Goal: Information Seeking & Learning: Learn about a topic

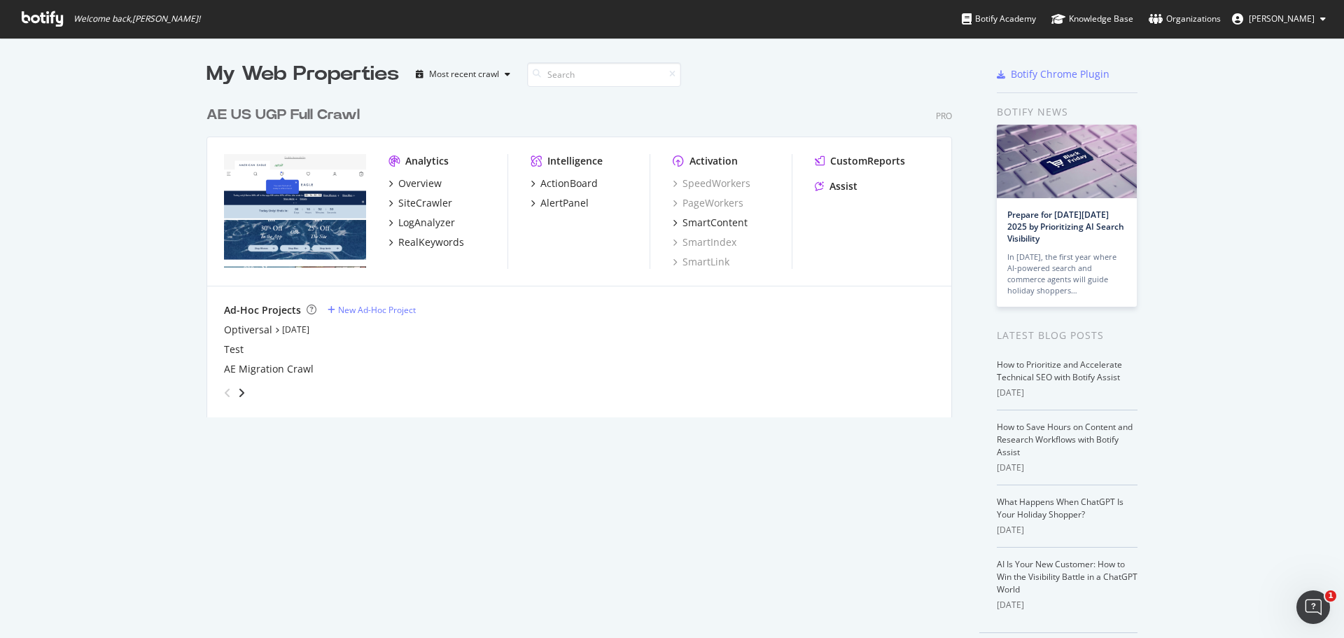
drag, startPoint x: 855, startPoint y: 532, endPoint x: 845, endPoint y: 505, distance: 28.1
click at [855, 532] on div "My Web Properties Most recent crawl AE US UGP Full Crawl Pro Analytics Overview…" at bounding box center [592, 361] width 773 height 602
click at [414, 241] on div "RealKeywords" at bounding box center [431, 242] width 66 height 14
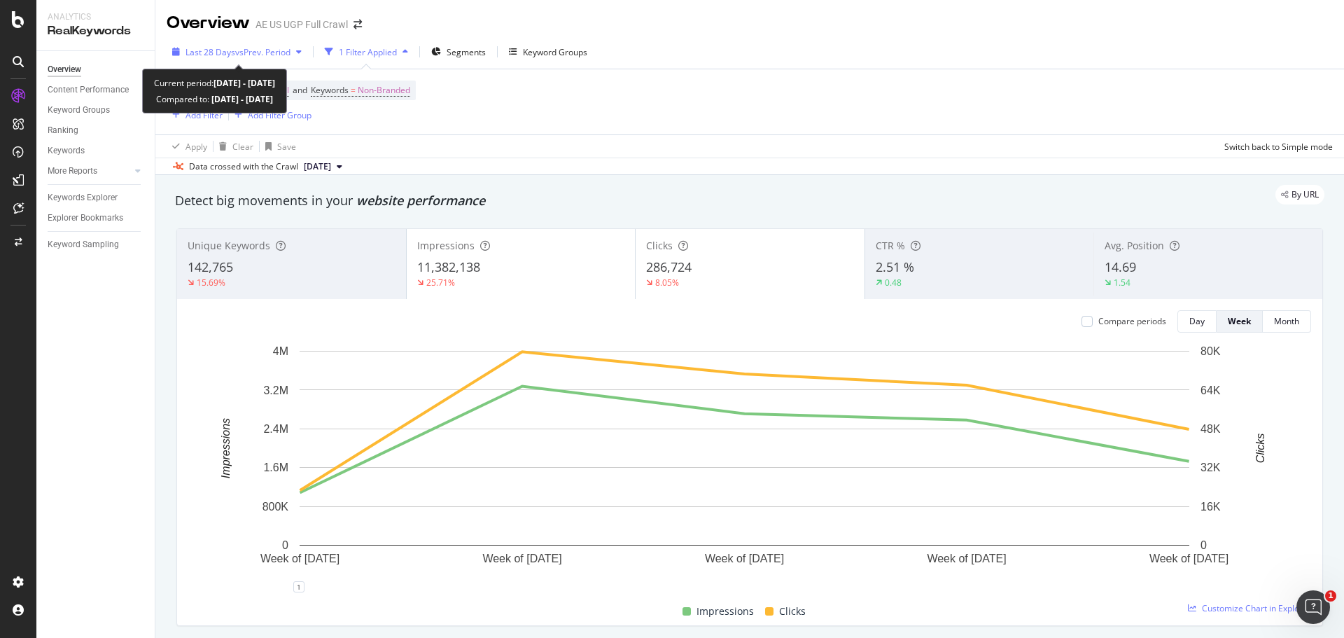
click at [280, 52] on span "vs Prev. Period" at bounding box center [262, 52] width 55 height 12
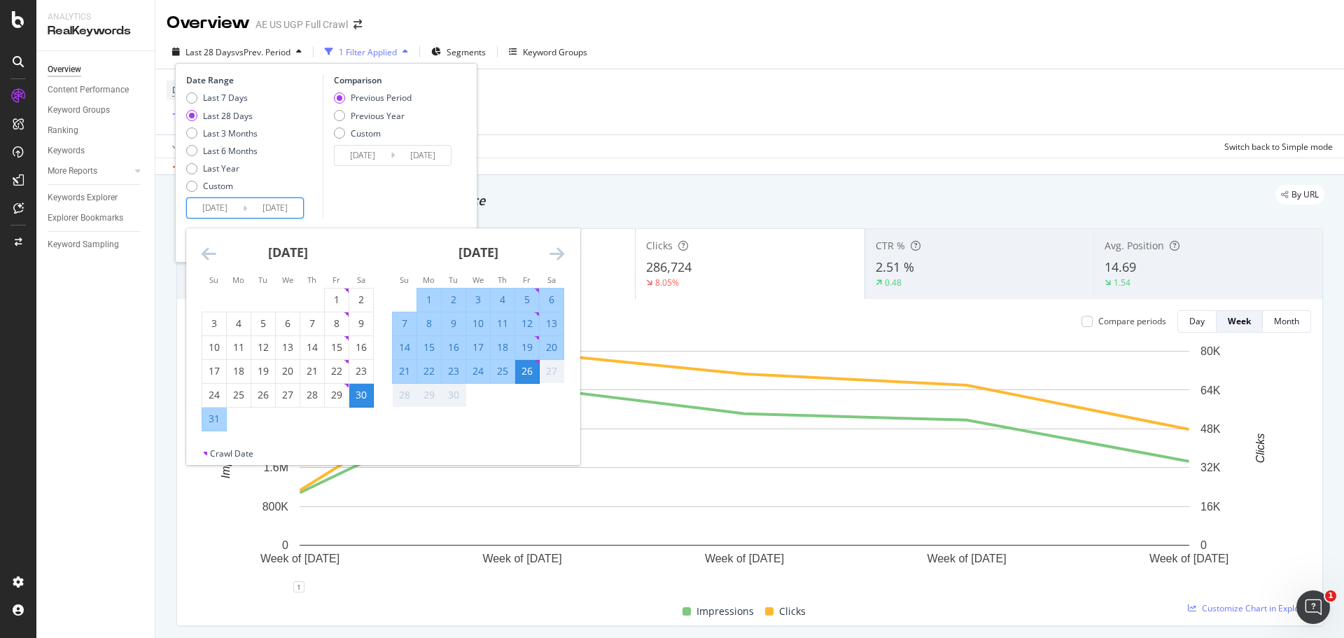
click at [212, 209] on input "[DATE]" at bounding box center [215, 208] width 56 height 20
drag, startPoint x: 551, startPoint y: 374, endPoint x: 555, endPoint y: 399, distance: 24.9
click at [555, 399] on tbody "1 2 3 4 5 6 7 8 9 10 11 12 13 14 15 16 17 18 19 20 21 22 23 24 25 26 27 28 29 30" at bounding box center [478, 347] width 171 height 119
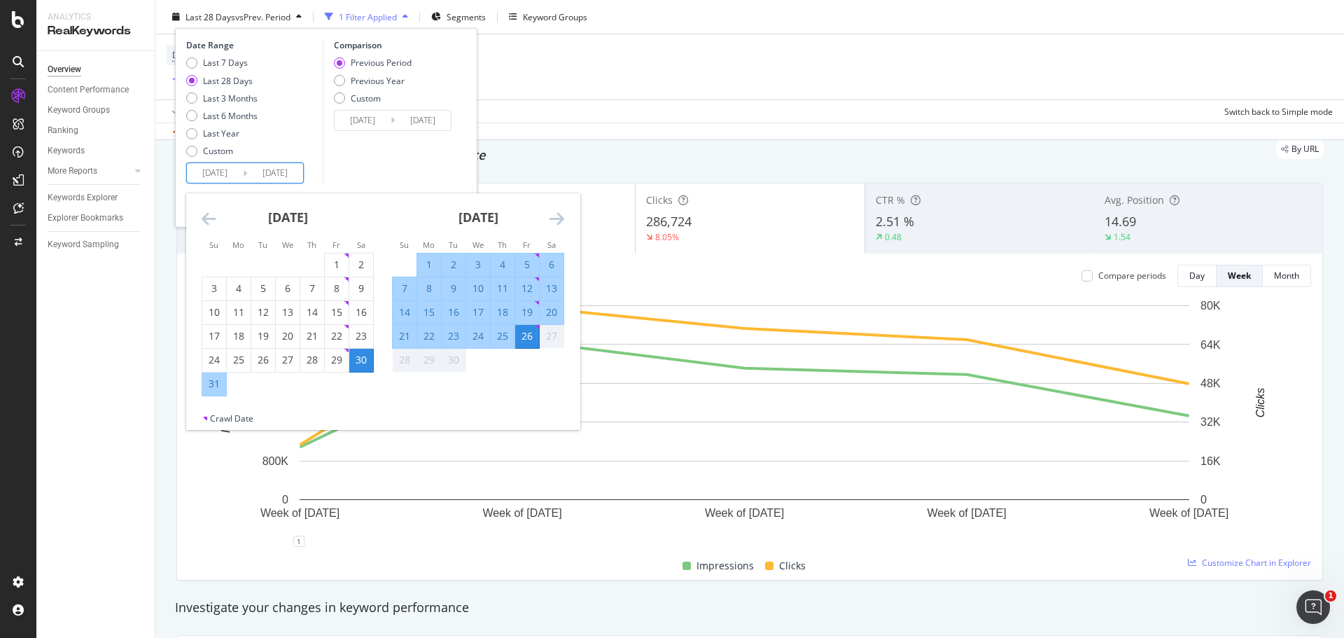
scroll to position [70, 0]
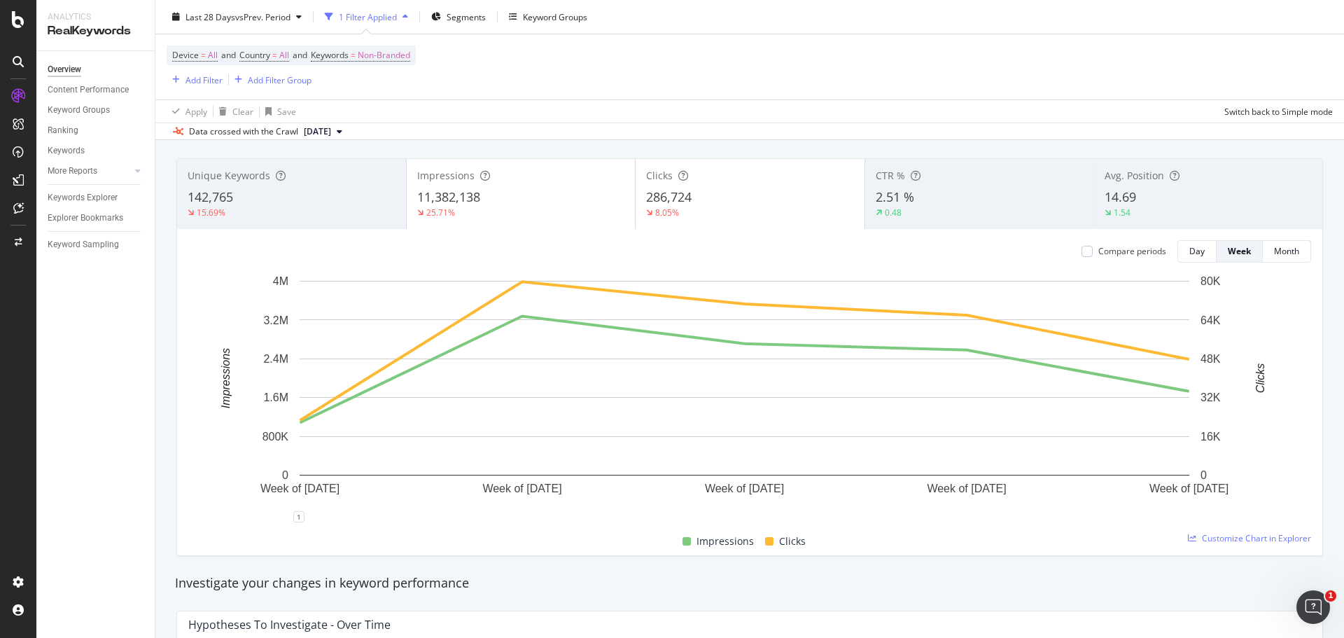
click at [918, 86] on div "Device = All and Country = All and Keywords = Non-Branded Add Filter Add Filter…" at bounding box center [750, 66] width 1166 height 65
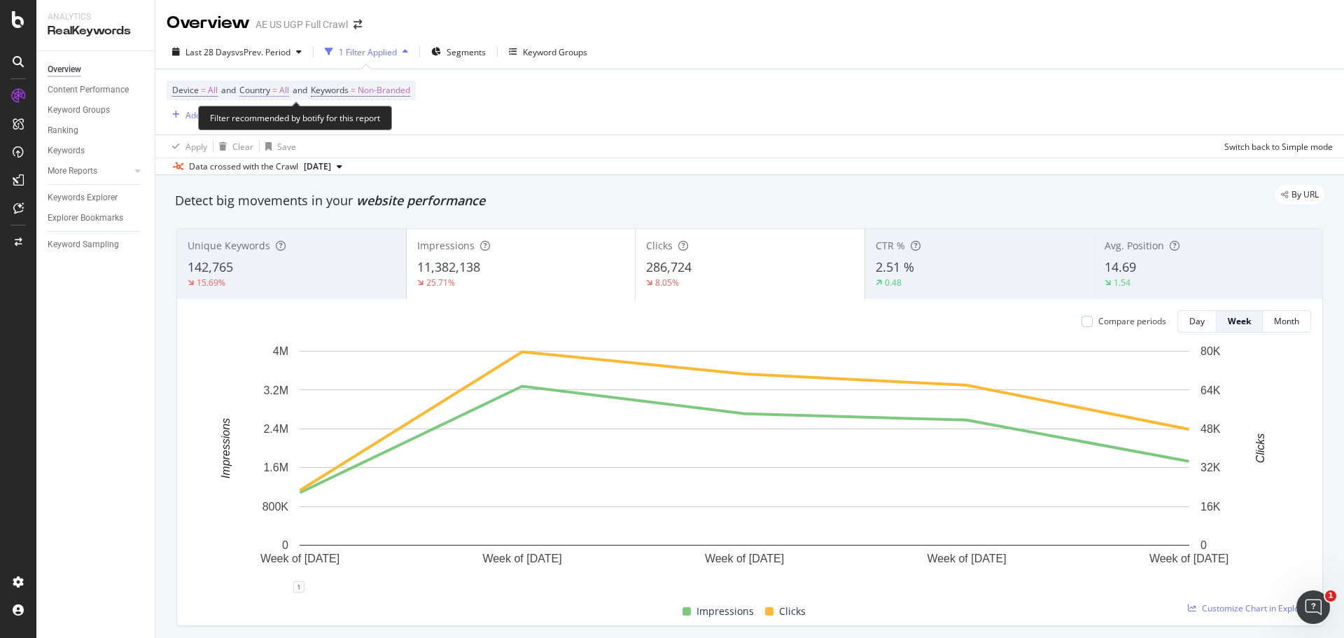
click at [248, 84] on span "Country" at bounding box center [254, 90] width 31 height 12
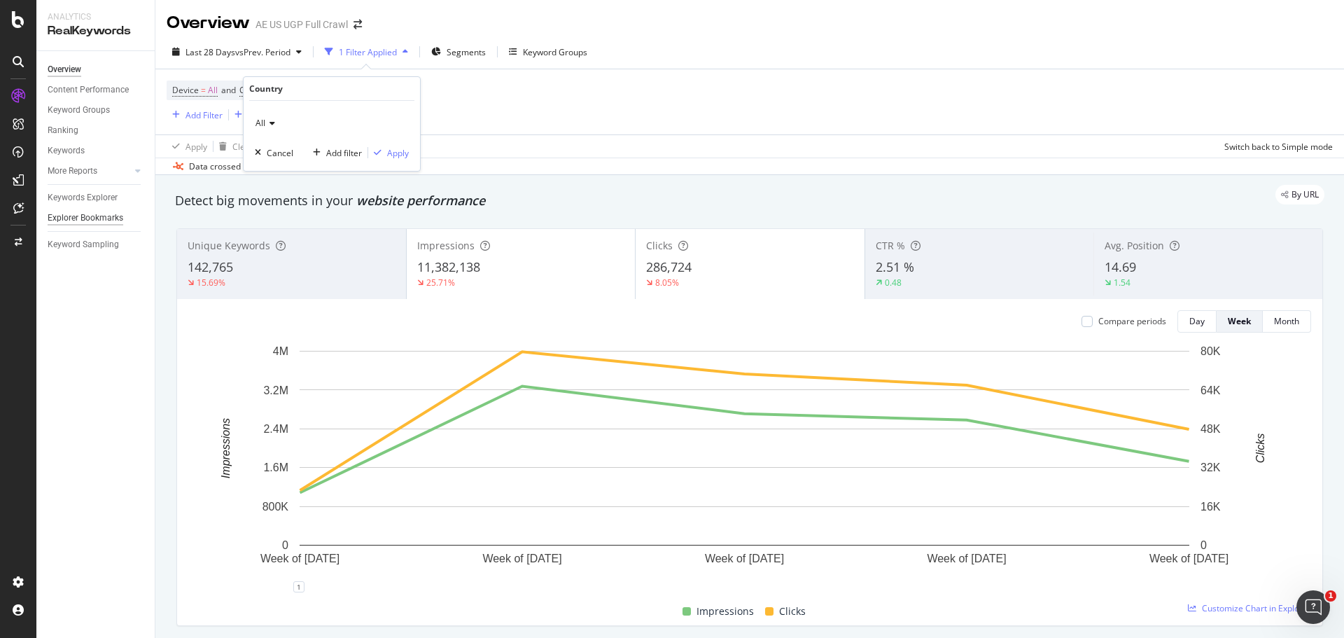
click at [92, 214] on div "Explorer Bookmarks" at bounding box center [86, 218] width 76 height 15
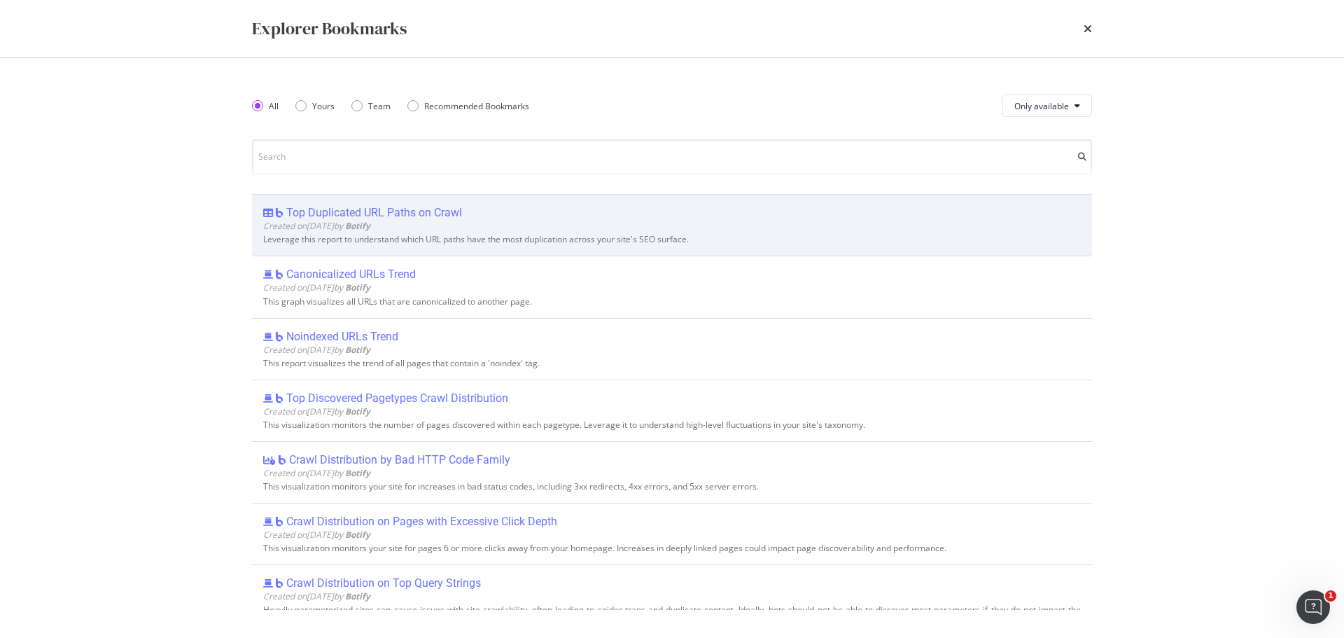
click at [330, 212] on div "Top Duplicated URL Paths on Crawl" at bounding box center [374, 213] width 176 height 14
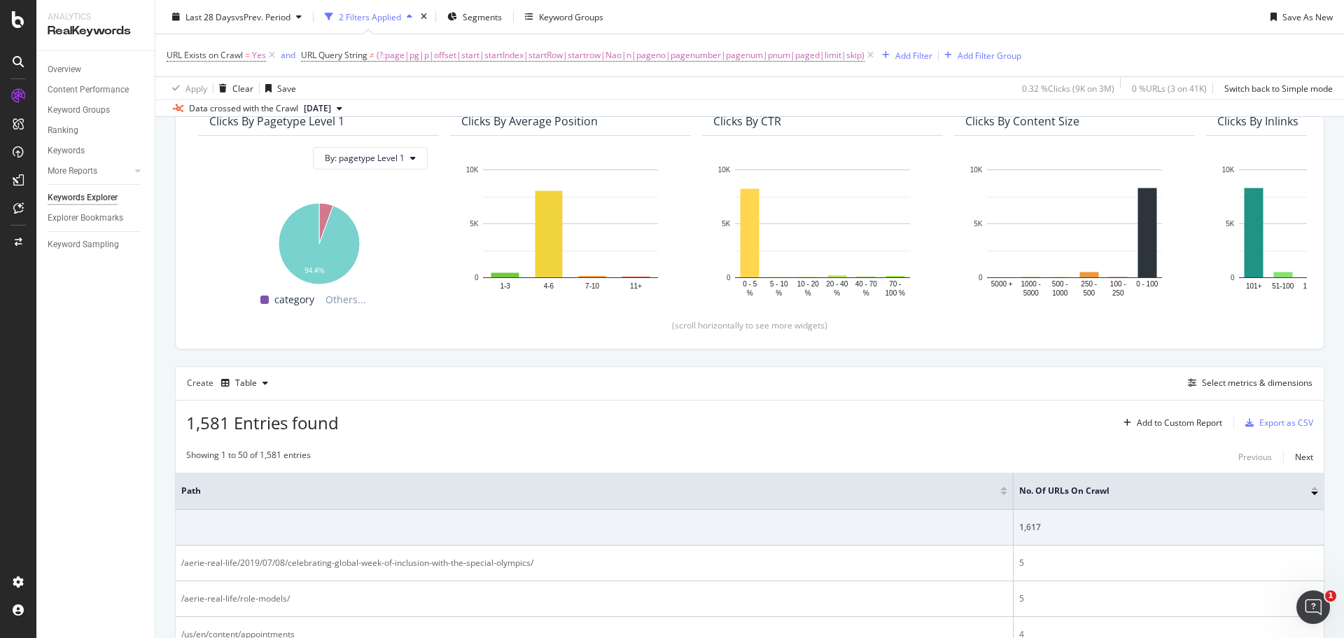
scroll to position [420, 0]
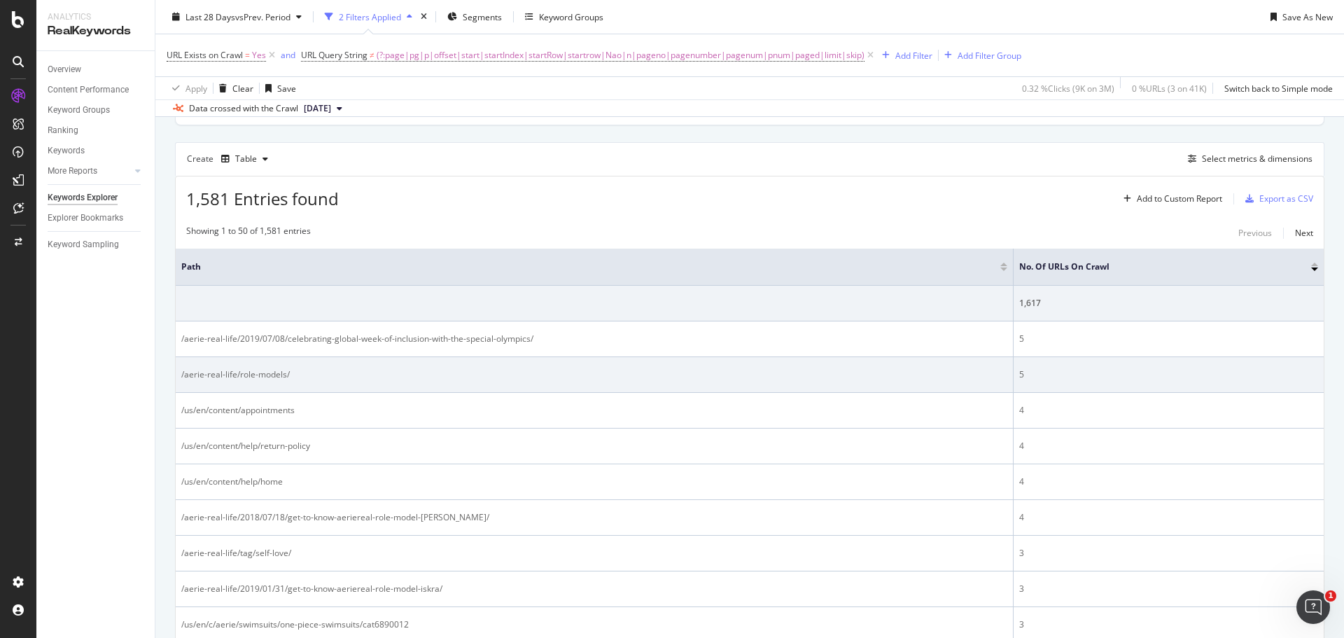
click at [244, 368] on div "/aerie-real-life/role-models/" at bounding box center [594, 374] width 826 height 13
click at [427, 380] on div "/aerie-real-life/role-models/" at bounding box center [594, 374] width 826 height 13
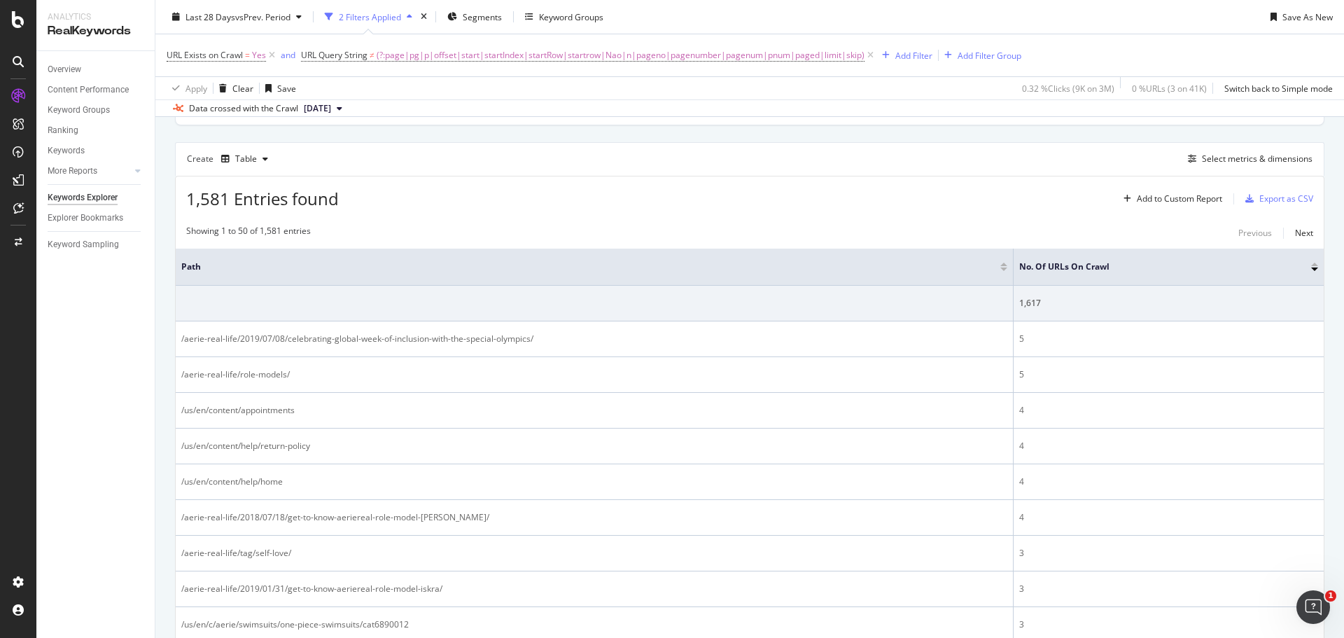
click at [840, 188] on div "1,581 Entries found Add to Custom Report Export as CSV" at bounding box center [750, 193] width 1148 height 34
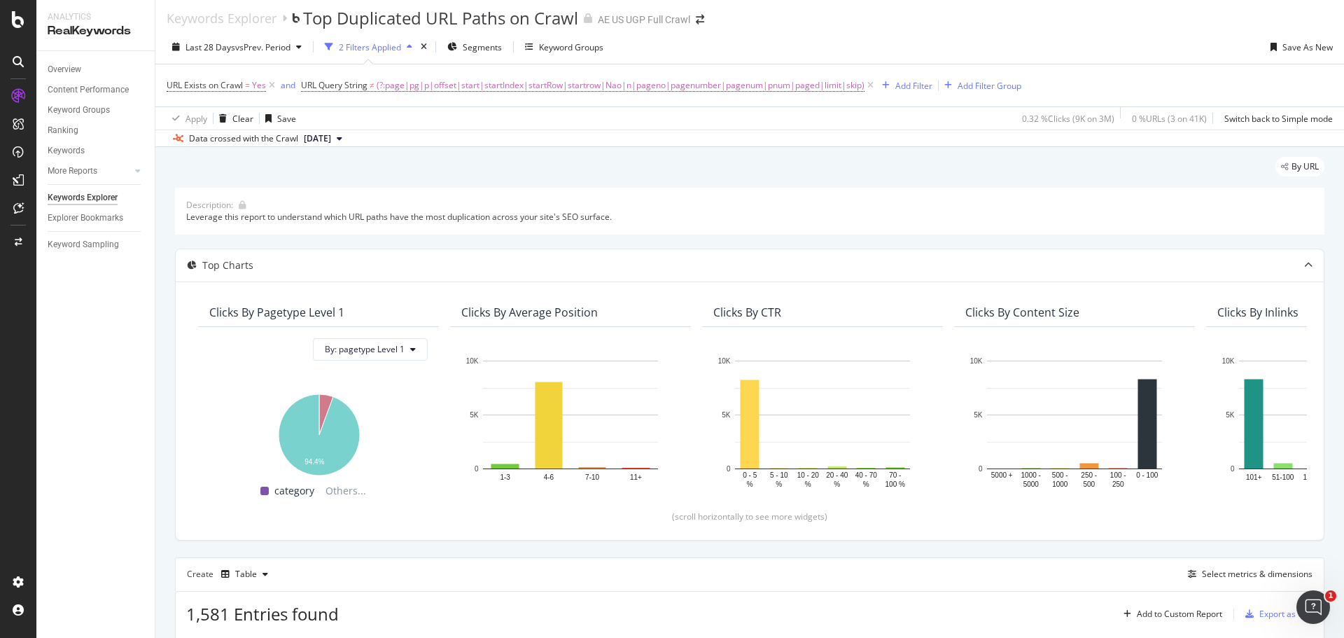
scroll to position [0, 0]
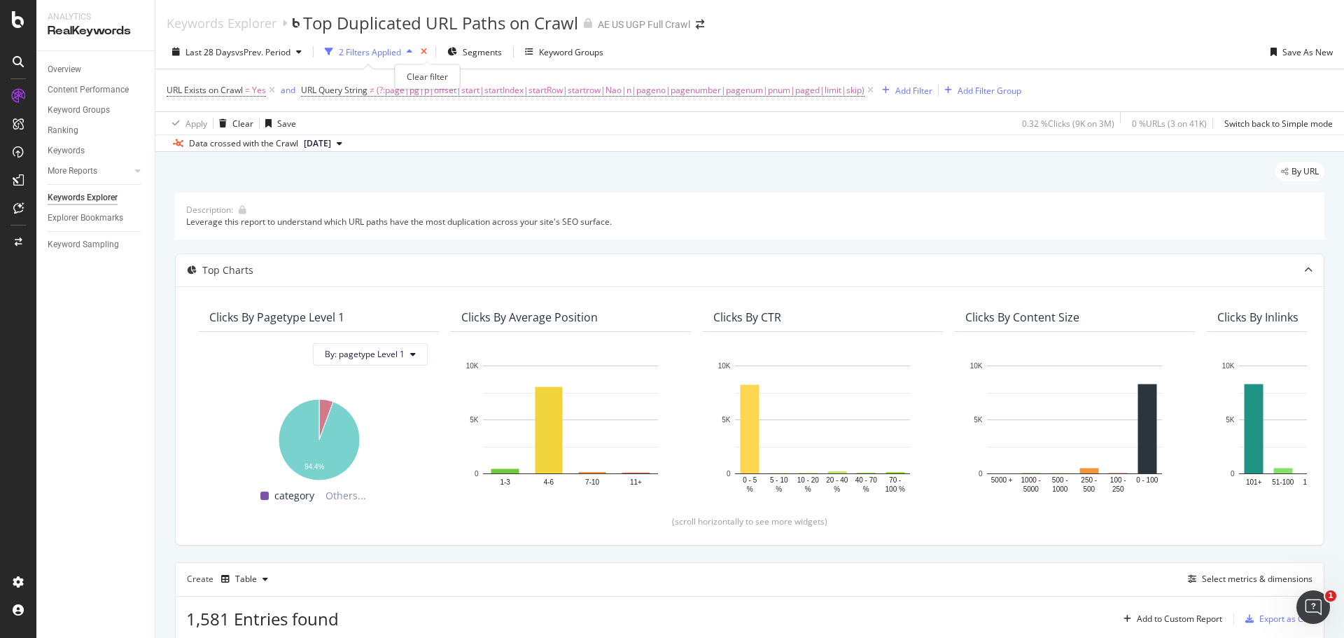
click at [427, 53] on icon "times" at bounding box center [424, 52] width 6 height 8
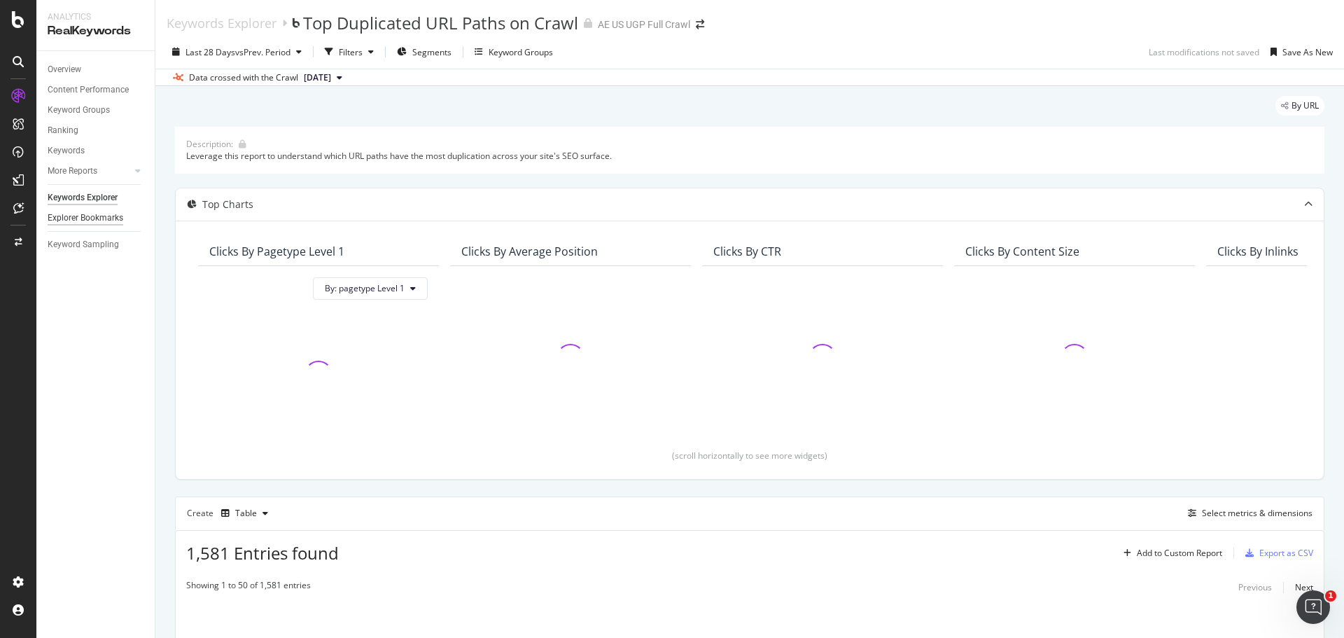
click at [76, 217] on div "Explorer Bookmarks" at bounding box center [86, 218] width 76 height 15
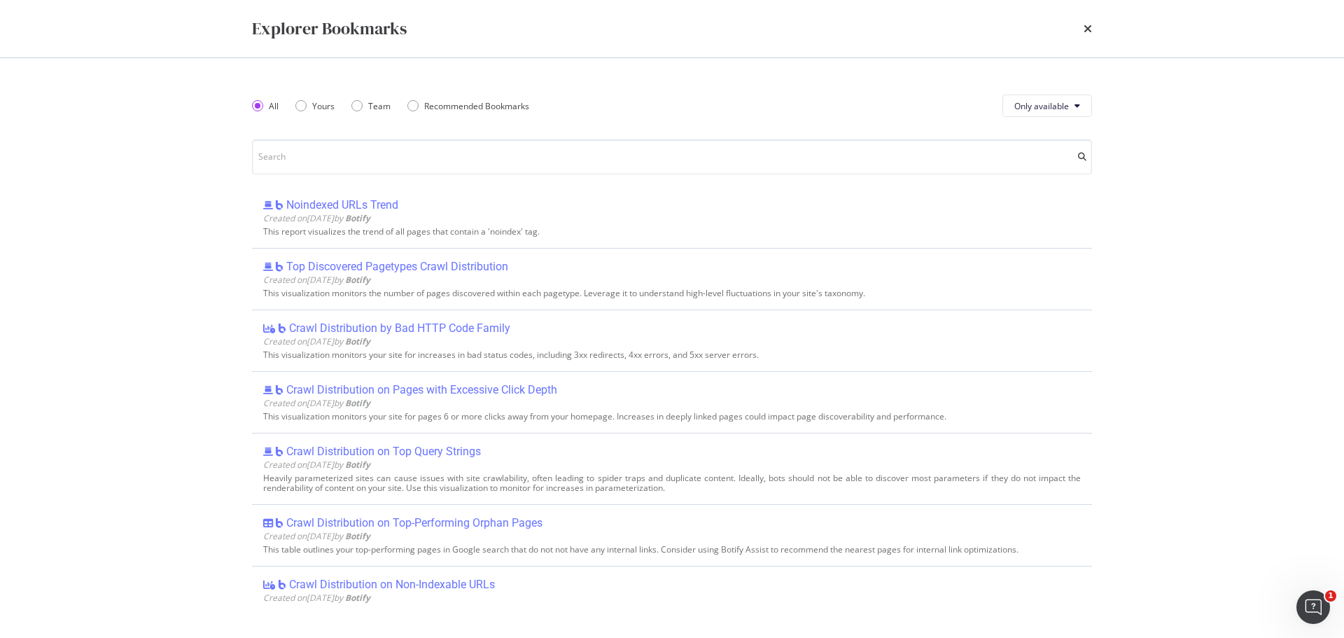
scroll to position [210, 0]
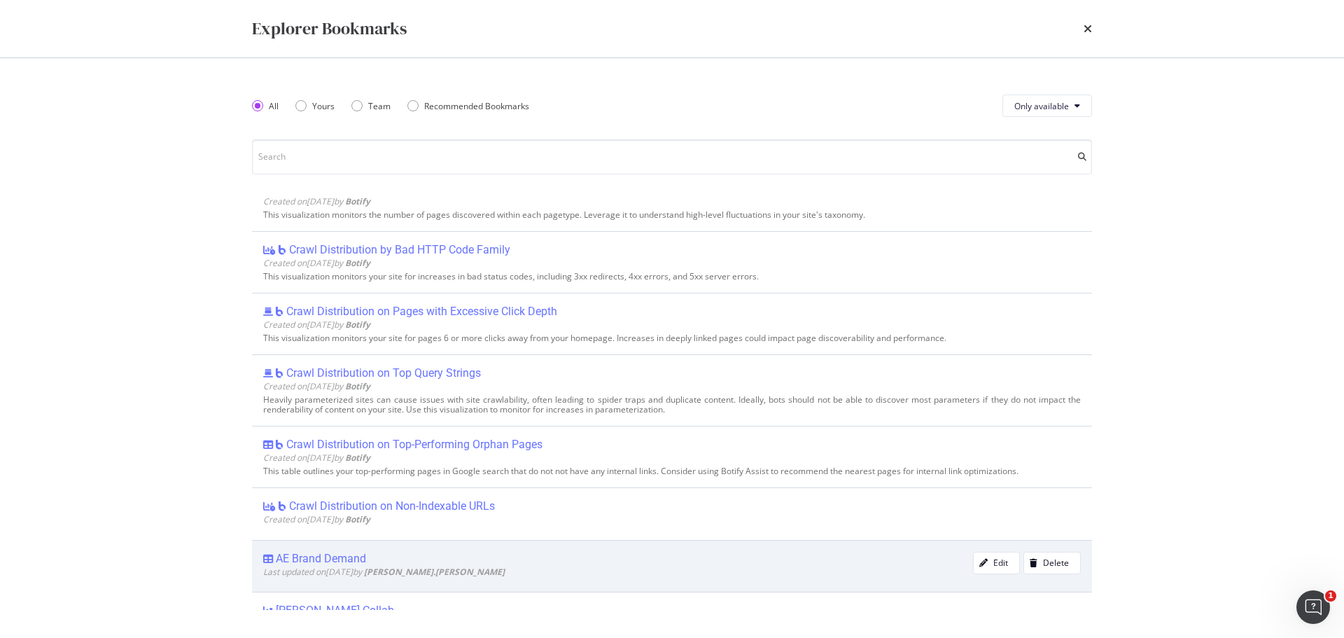
click at [327, 559] on div "AE Brand Demand" at bounding box center [321, 559] width 90 height 14
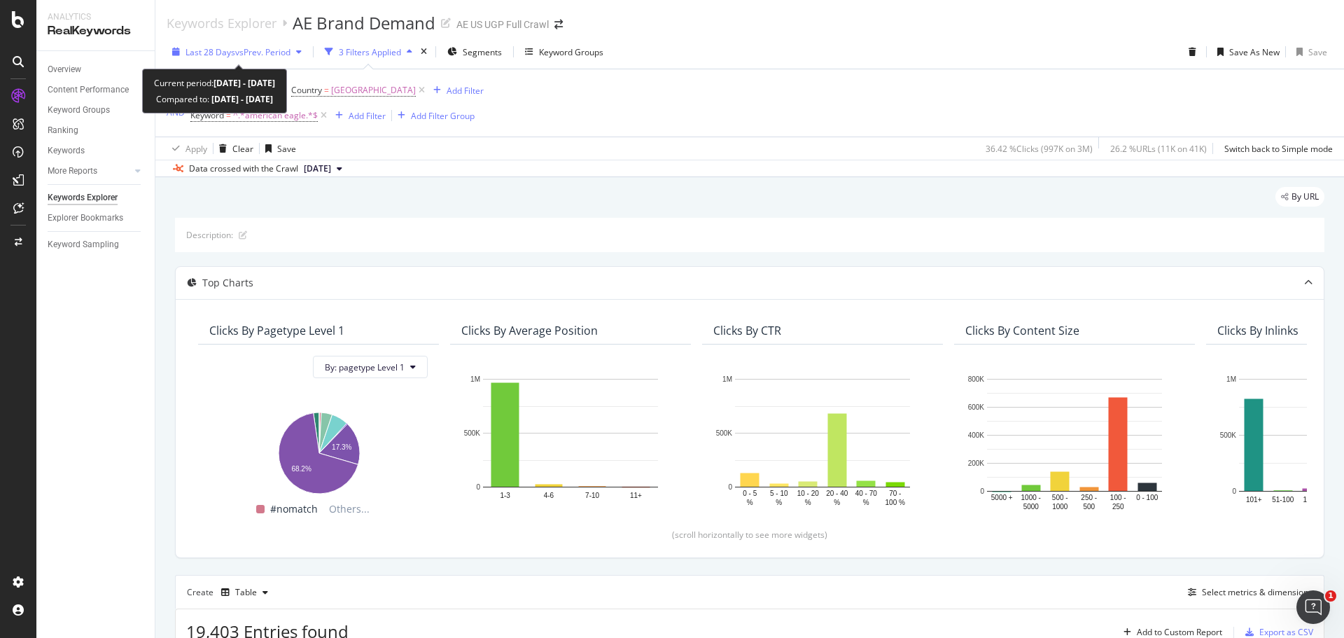
click at [280, 55] on span "vs Prev. Period" at bounding box center [262, 52] width 55 height 12
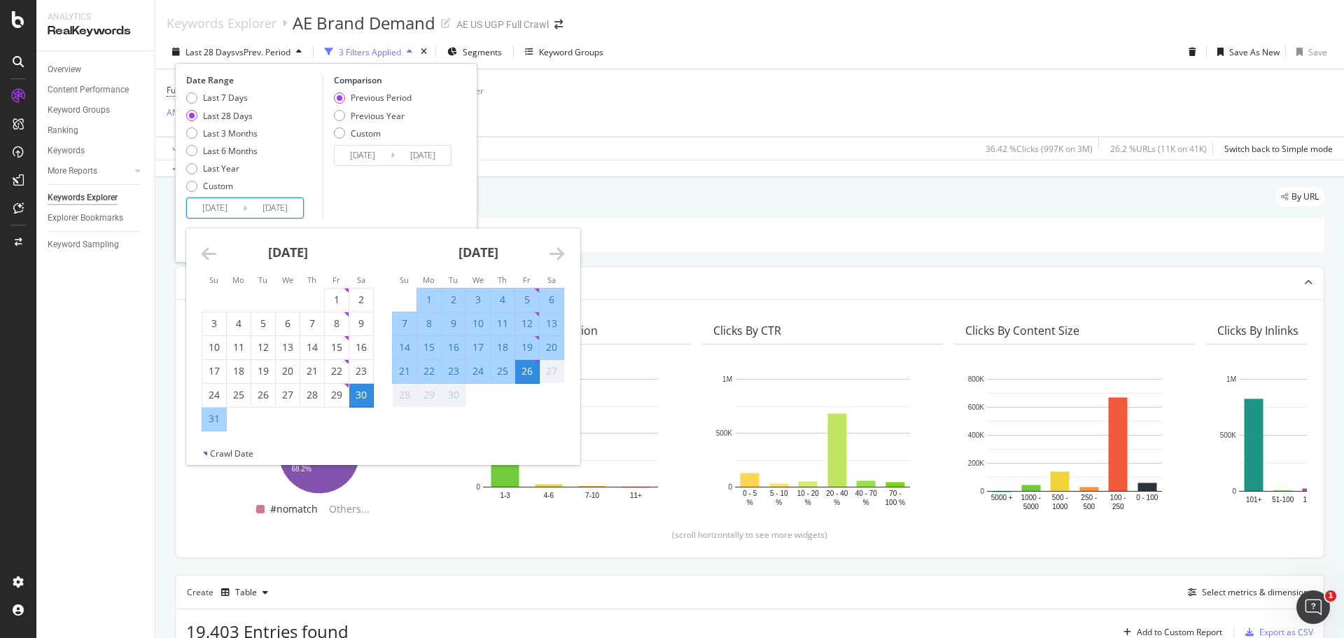
click at [225, 206] on input "[DATE]" at bounding box center [215, 208] width 56 height 20
click at [195, 92] on div "Last 7 Days" at bounding box center [221, 98] width 71 height 12
type input "[DATE]"
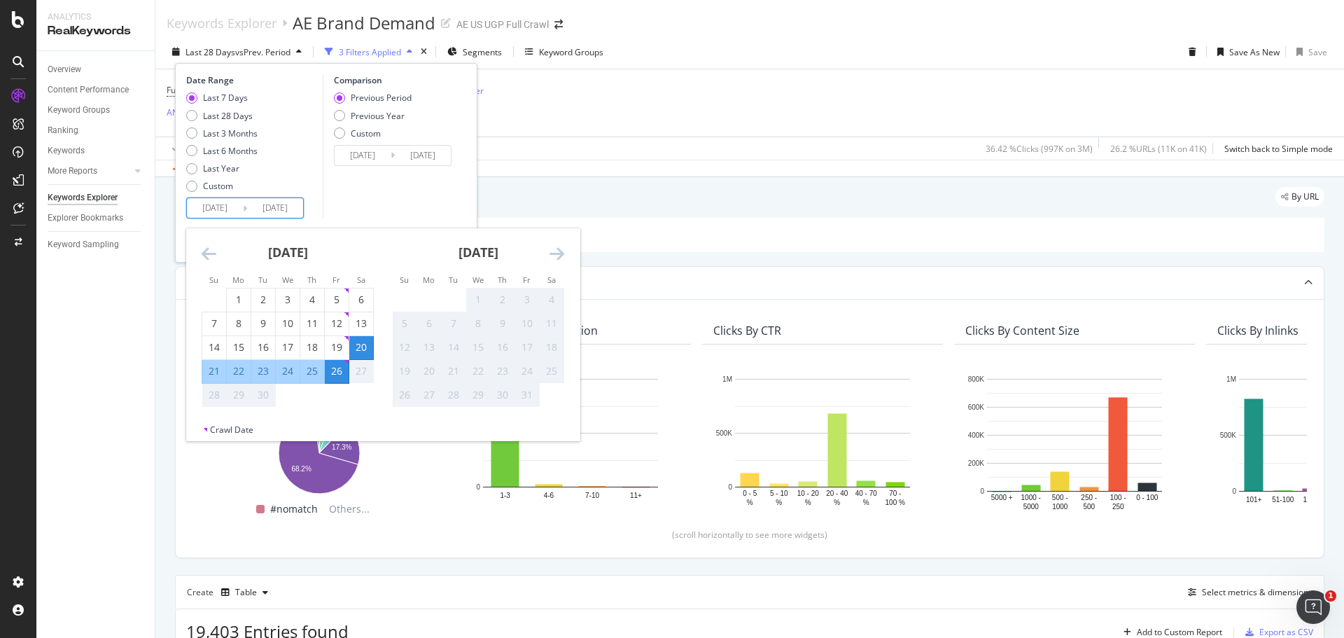
click at [219, 215] on input "[DATE]" at bounding box center [215, 208] width 56 height 20
click at [358, 342] on div "20" at bounding box center [361, 347] width 24 height 14
click at [337, 365] on div "26" at bounding box center [337, 371] width 24 height 14
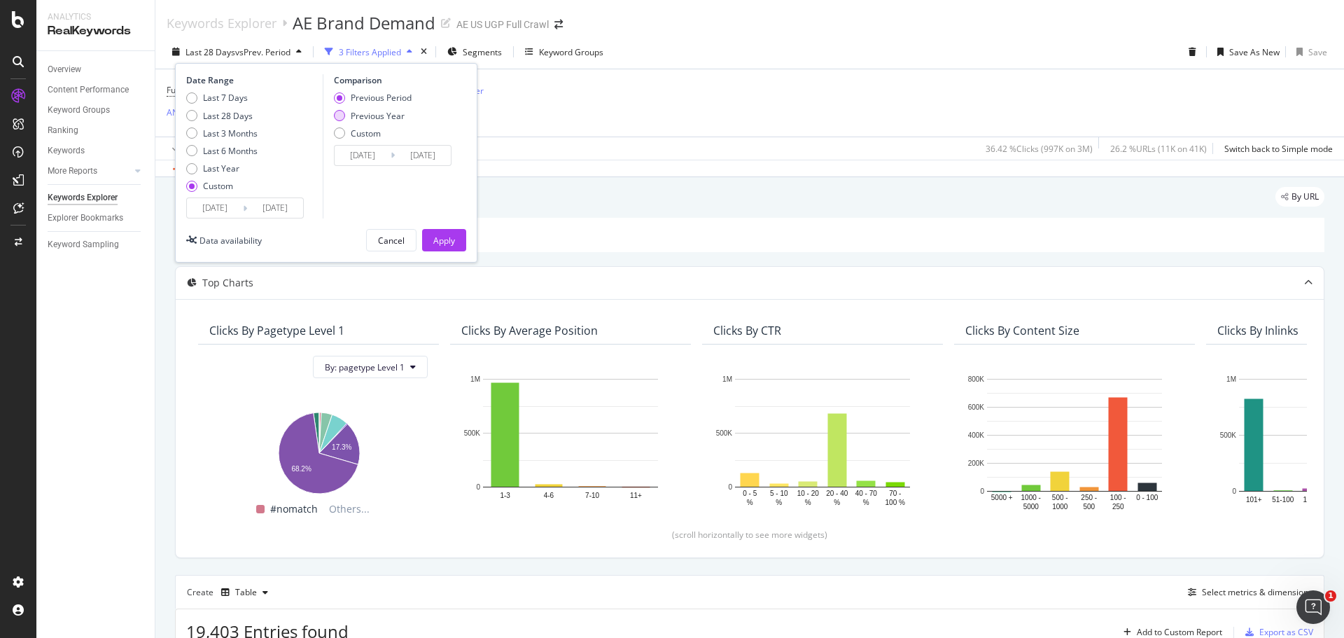
click at [381, 119] on div "Previous Year" at bounding box center [378, 116] width 54 height 12
type input "[DATE]"
click at [440, 232] on div "Apply" at bounding box center [444, 240] width 22 height 21
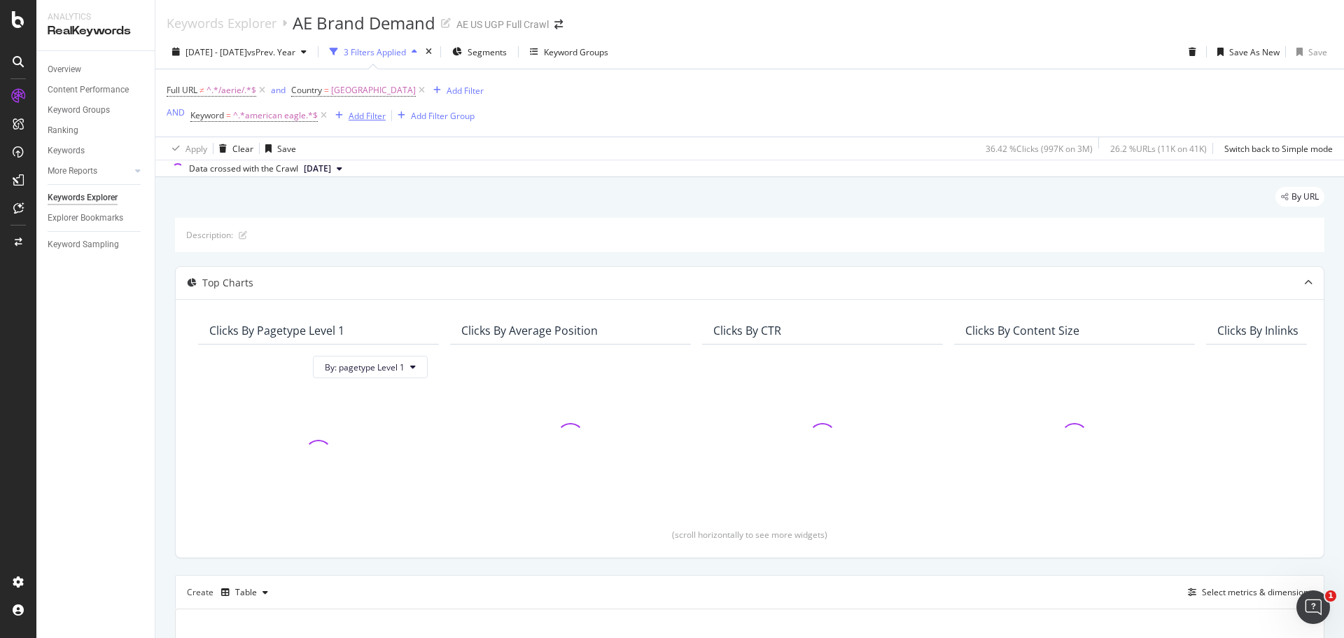
click at [350, 119] on div "Add Filter" at bounding box center [367, 116] width 37 height 12
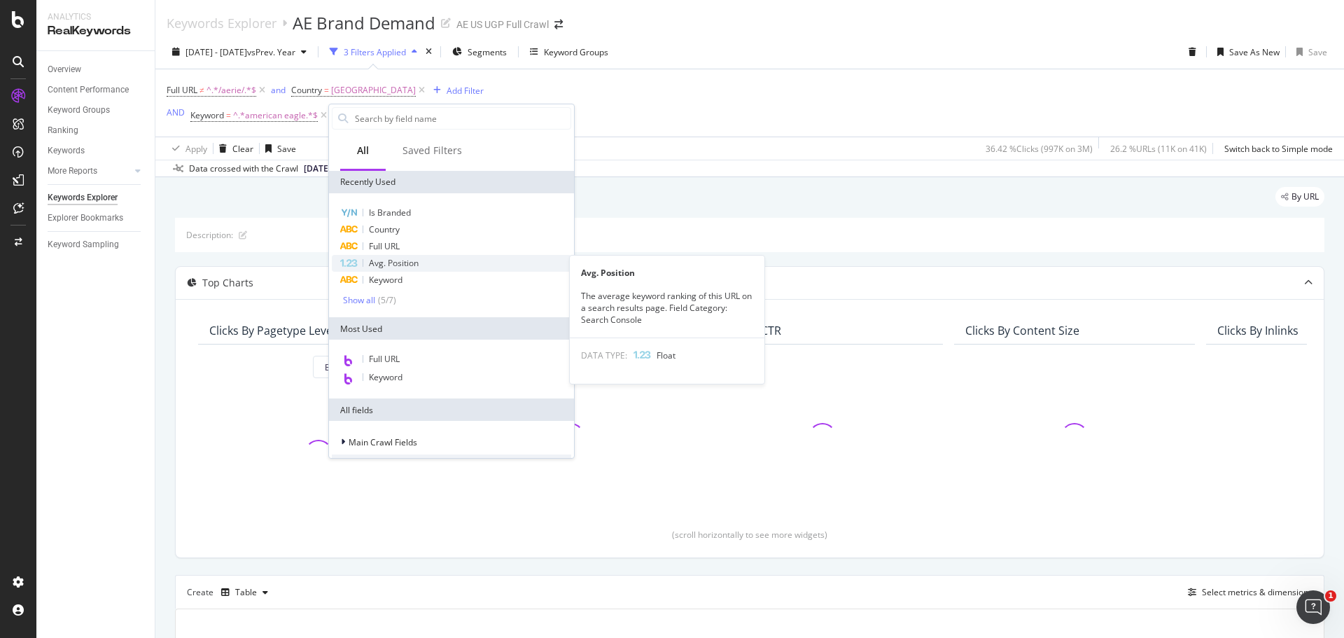
click at [402, 265] on span "Avg. Position" at bounding box center [394, 263] width 50 height 12
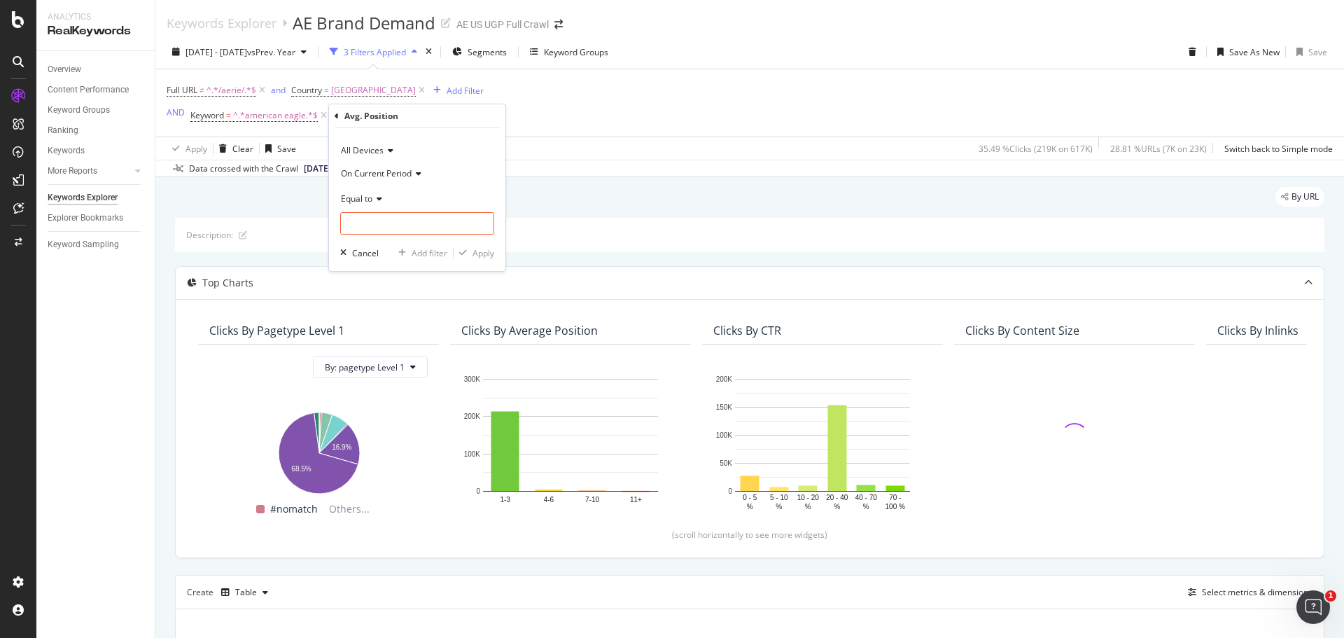
click at [373, 202] on icon at bounding box center [377, 199] width 10 height 8
click at [391, 262] on div "Less than" at bounding box center [419, 263] width 150 height 18
click at [368, 221] on input "number" at bounding box center [417, 223] width 154 height 22
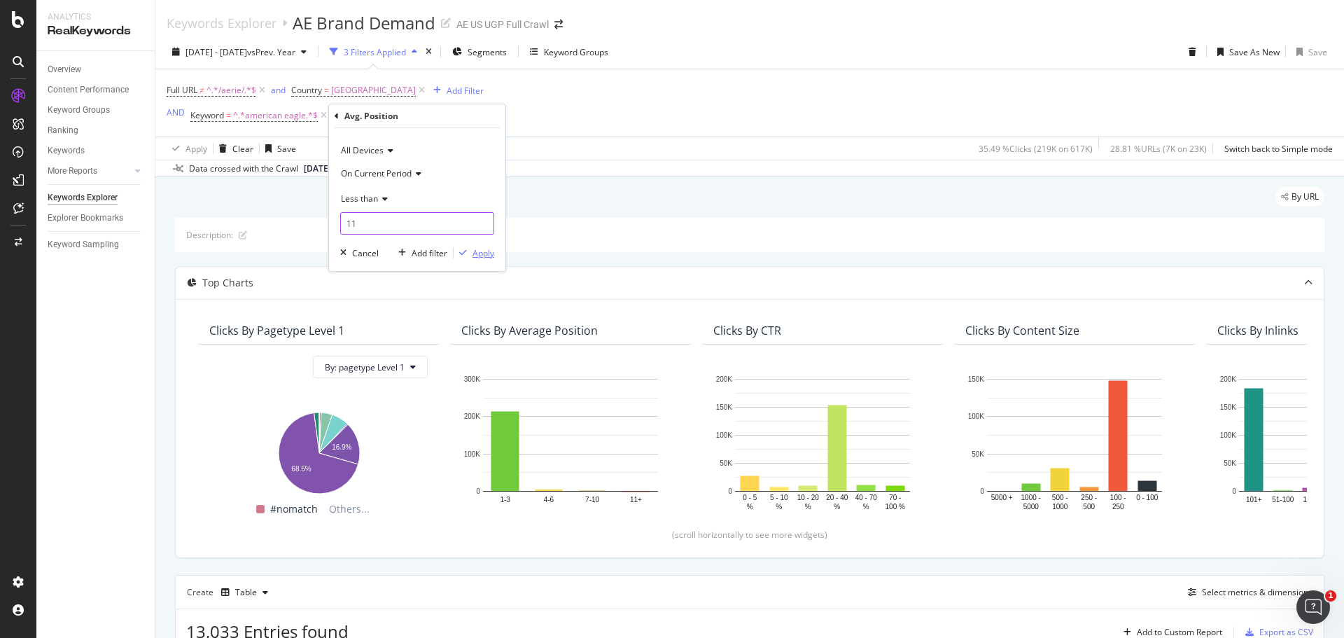
type input "11"
click at [472, 253] on div "Apply" at bounding box center [483, 253] width 22 height 12
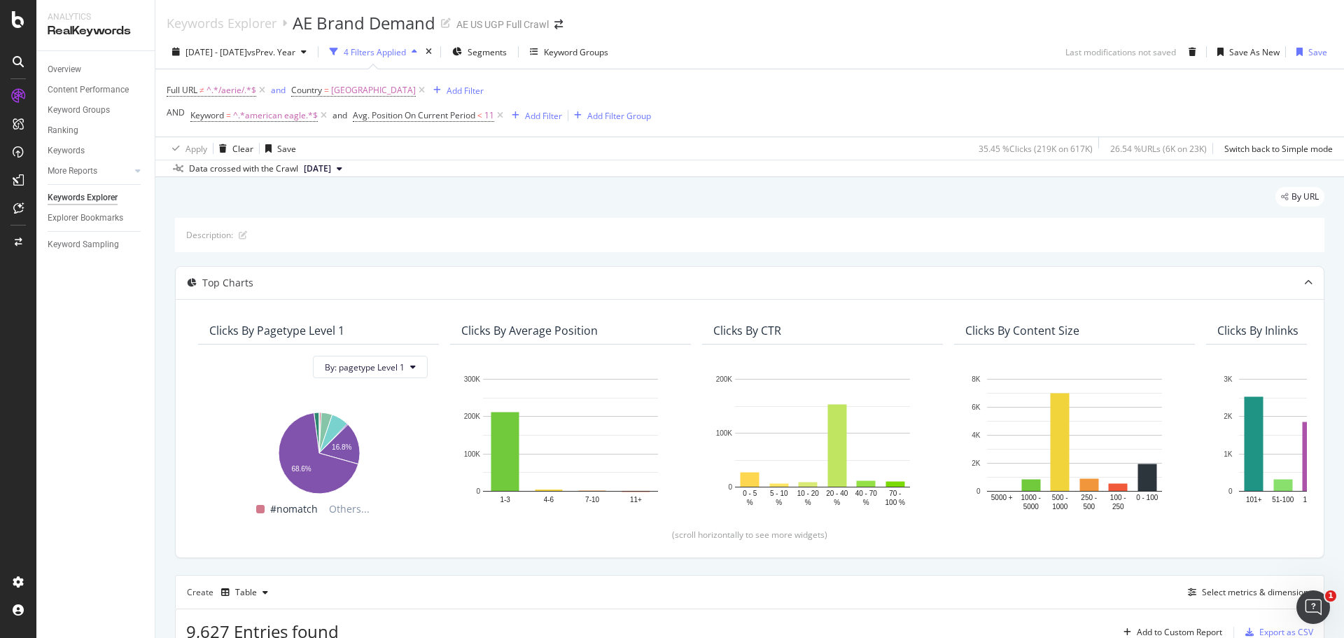
click at [765, 117] on div "Full URL ≠ ^.*/aerie/.*$ and Country = [GEOGRAPHIC_DATA] Add Filter AND Keyword…" at bounding box center [750, 102] width 1166 height 67
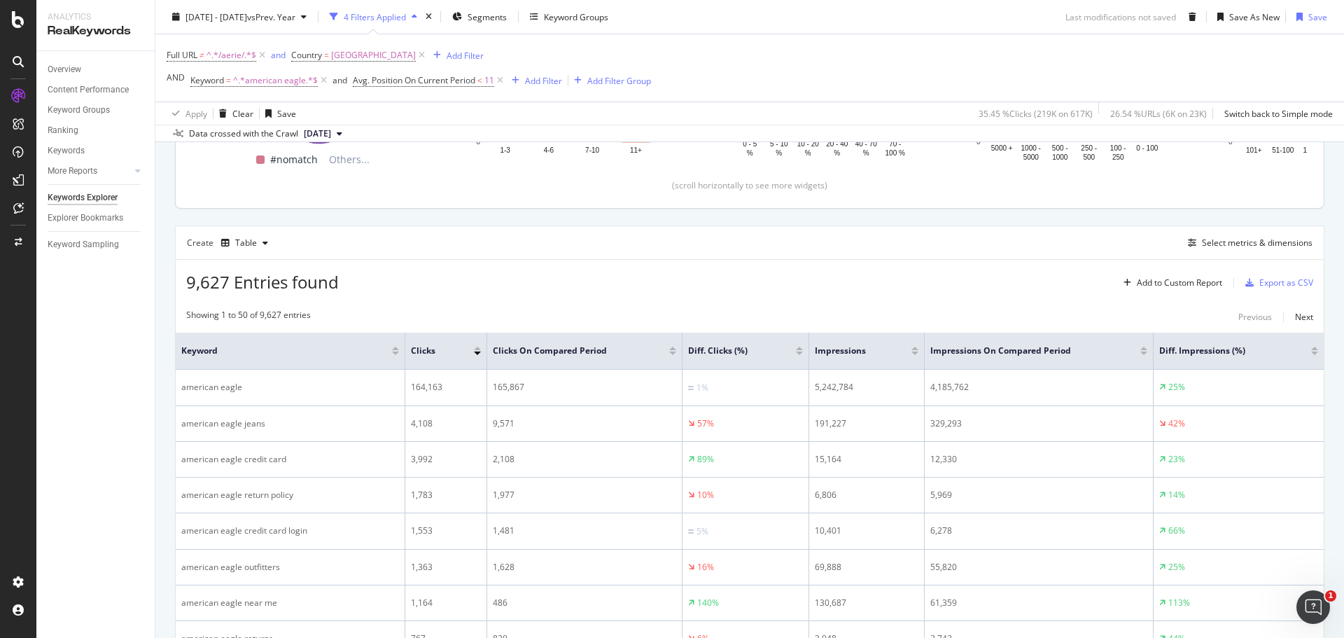
scroll to position [350, 0]
